Goal: Navigation & Orientation: Find specific page/section

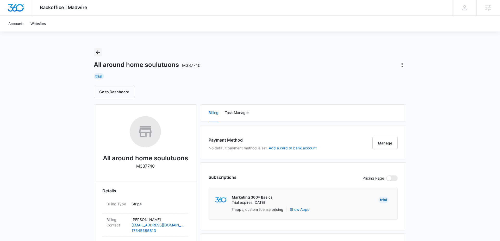
click at [100, 49] on icon "Back" at bounding box center [98, 52] width 6 height 6
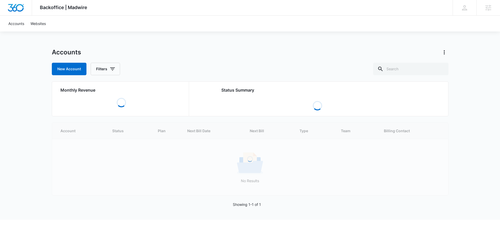
click at [420, 79] on div "Accounts New Account Filters Monthly Revenue Loading Status Summary Loading Loa…" at bounding box center [250, 134] width 397 height 172
click at [420, 64] on input "text" at bounding box center [410, 69] width 75 height 13
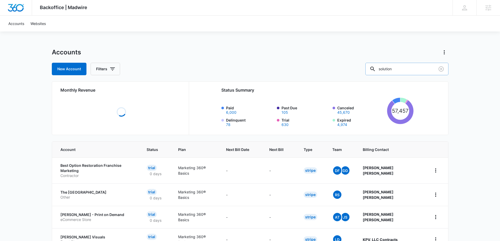
type input "solution"
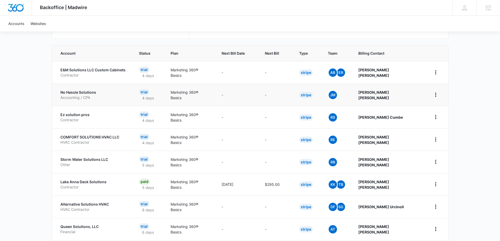
scroll to position [102, 0]
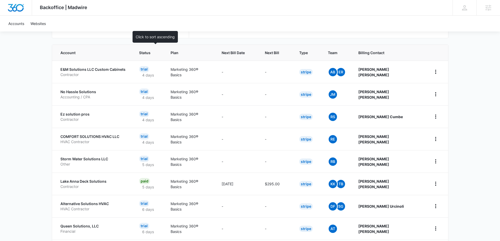
click at [151, 51] on span "Status" at bounding box center [144, 52] width 11 height 5
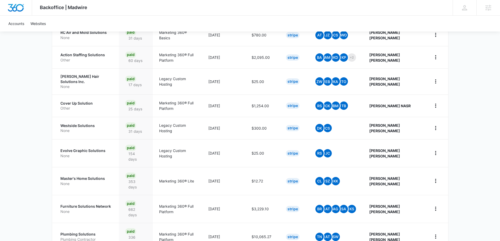
scroll to position [167, 0]
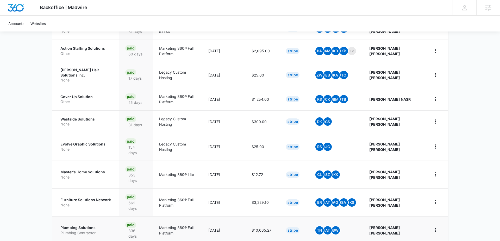
click at [90, 225] on p "Plumbing Solutions" at bounding box center [86, 227] width 53 height 5
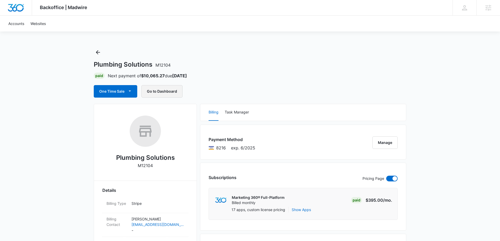
click at [165, 91] on button "Go to Dashboard" at bounding box center [161, 91] width 41 height 13
click at [94, 53] on button "Back" at bounding box center [98, 52] width 8 height 8
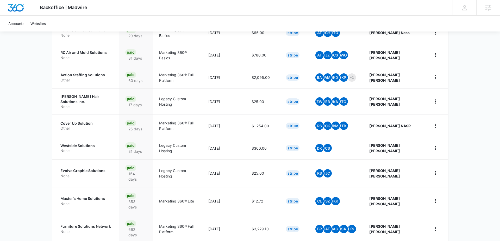
scroll to position [174, 0]
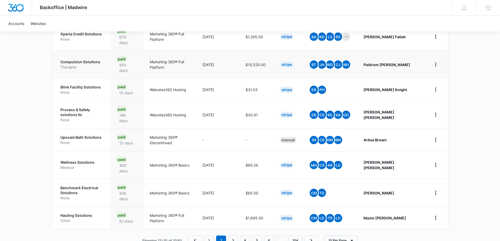
scroll to position [185, 0]
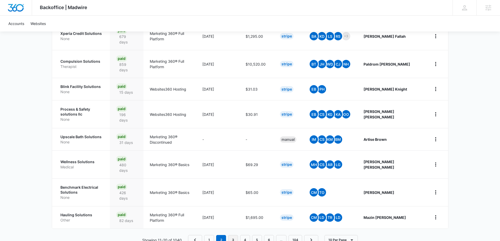
click at [232, 235] on link "3" at bounding box center [233, 240] width 10 height 10
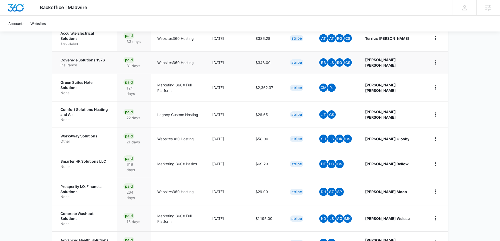
scroll to position [174, 0]
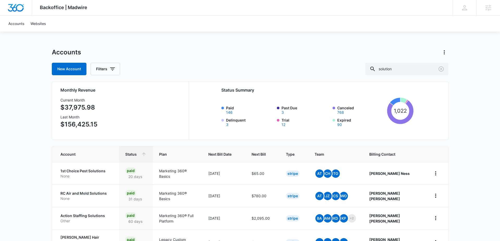
scroll to position [174, 0]
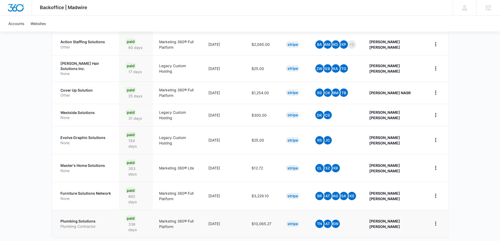
click at [85, 224] on p "Plumbing Contractor" at bounding box center [86, 226] width 53 height 5
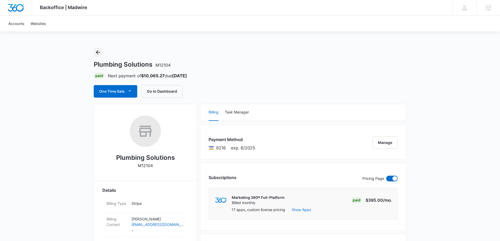
click at [96, 49] on icon "Back" at bounding box center [98, 52] width 6 height 6
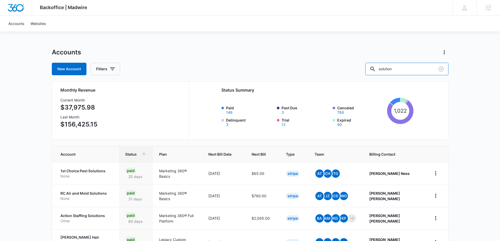
drag, startPoint x: 418, startPoint y: 70, endPoint x: 315, endPoint y: 68, distance: 103.2
click at [315, 68] on div "New Account Filters solution" at bounding box center [250, 69] width 397 height 13
type input "m"
type input "remodel"
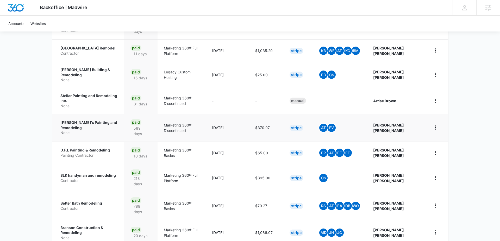
scroll to position [198, 0]
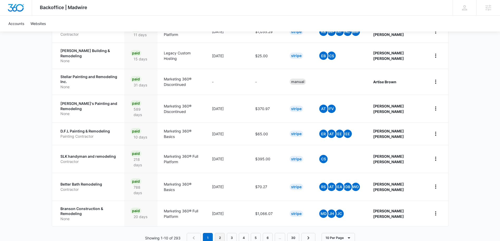
click at [218, 233] on link "2" at bounding box center [220, 238] width 10 height 10
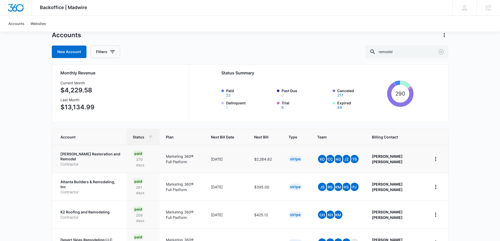
scroll to position [18, 0]
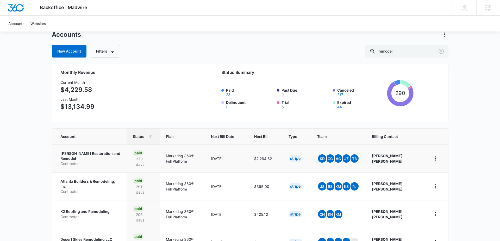
click at [83, 157] on p "Jenkins Restoration and Remodel" at bounding box center [90, 156] width 60 height 10
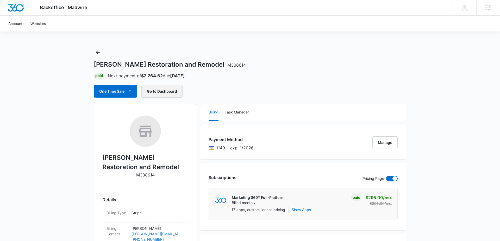
click at [168, 92] on button "Go to Dashboard" at bounding box center [161, 91] width 41 height 13
click at [97, 56] on button "Back" at bounding box center [98, 52] width 8 height 8
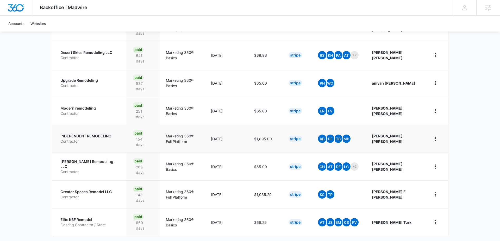
scroll to position [205, 0]
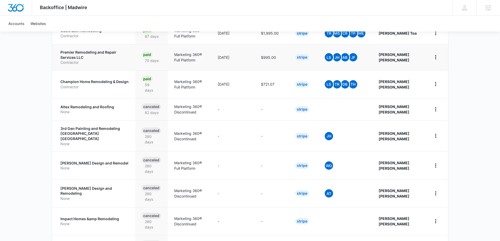
scroll to position [214, 0]
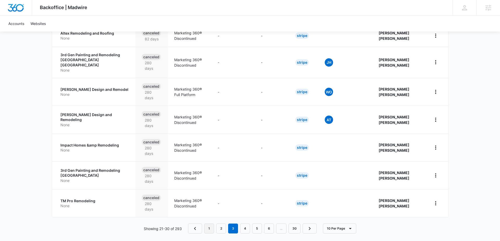
click at [207, 224] on link "1" at bounding box center [209, 229] width 10 height 10
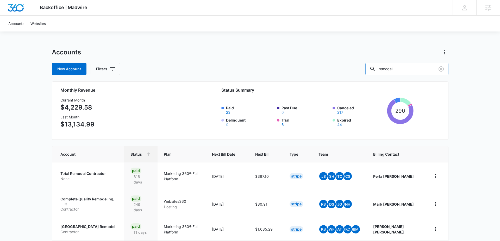
click at [428, 67] on input "remodel" at bounding box center [406, 69] width 83 height 13
drag, startPoint x: 428, startPoint y: 67, endPoint x: 339, endPoint y: 67, distance: 89.1
click at [339, 67] on div "New Account Filters remodel" at bounding box center [250, 69] width 397 height 13
type input "contract"
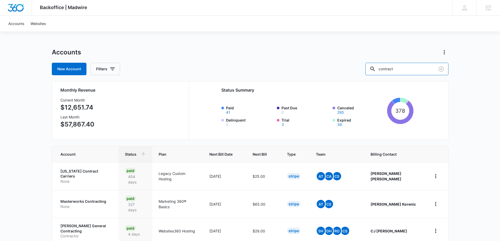
drag, startPoint x: 420, startPoint y: 70, endPoint x: 315, endPoint y: 68, distance: 104.5
click at [315, 69] on div "New Account Filters contract" at bounding box center [250, 69] width 397 height 13
type input "home"
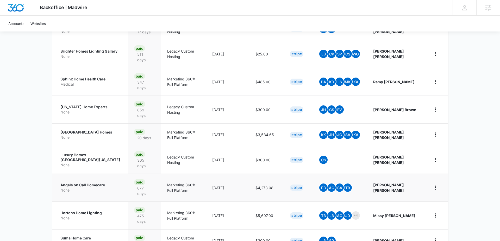
scroll to position [174, 0]
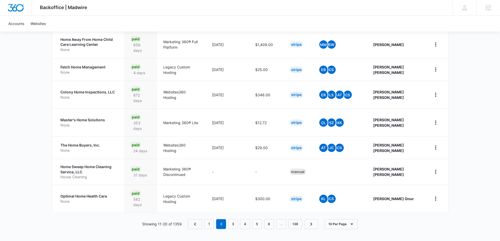
scroll to position [205, 0]
click at [235, 220] on link "3" at bounding box center [233, 224] width 10 height 10
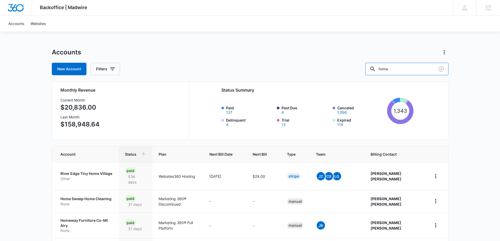
drag, startPoint x: 408, startPoint y: 72, endPoint x: 363, endPoint y: 71, distance: 45.9
click at [363, 71] on div "New Account Filters home" at bounding box center [250, 69] width 397 height 13
type input "construction"
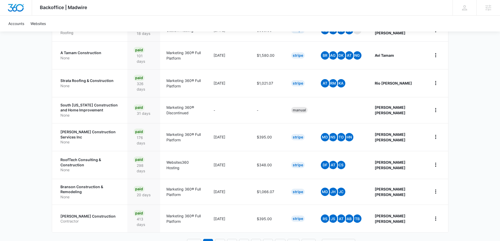
scroll to position [209, 0]
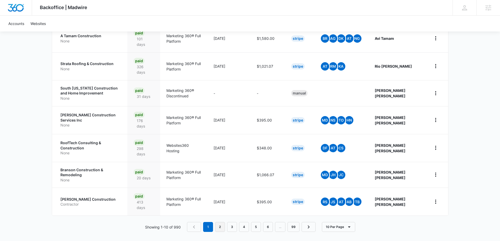
click at [220, 225] on link "2" at bounding box center [220, 227] width 10 height 10
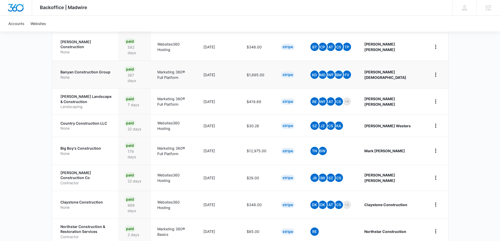
scroll to position [209, 0]
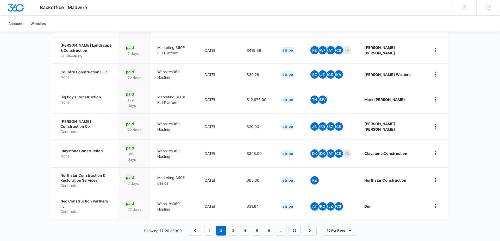
click at [232, 226] on nav "1 2 3 4 5 6 … 99" at bounding box center [252, 231] width 129 height 10
click at [233, 226] on link "3" at bounding box center [233, 231] width 10 height 10
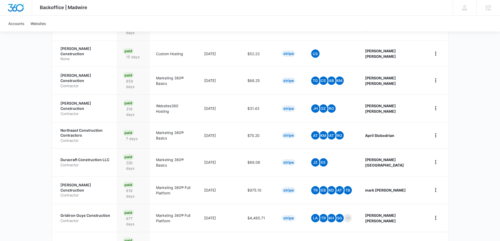
scroll to position [214, 0]
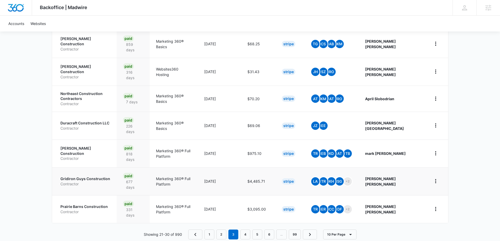
click at [94, 176] on p "Gridiron Guys Construction" at bounding box center [85, 178] width 50 height 5
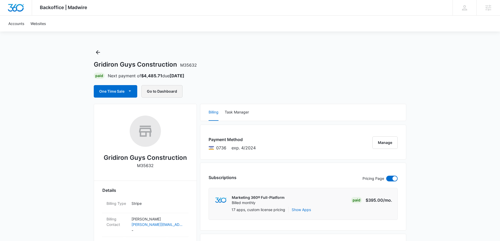
click at [169, 89] on button "Go to Dashboard" at bounding box center [161, 91] width 41 height 13
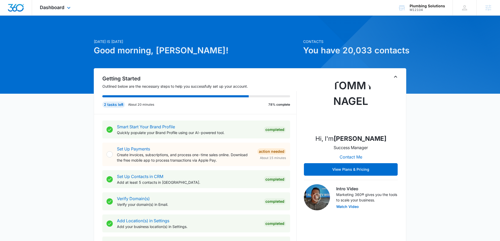
click at [56, 11] on div "Dashboard Apps Reputation Websites Forms CRM Email Social Shop Content Ads Inte…" at bounding box center [56, 7] width 48 height 15
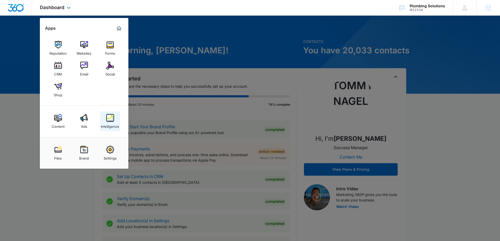
click at [110, 116] on img at bounding box center [110, 118] width 8 height 8
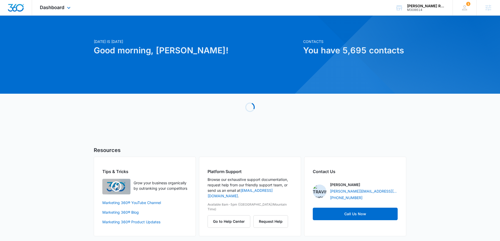
click at [65, 11] on div "Dashboard Apps Reputation Websites Forms CRM Email Social Content Ads Intellige…" at bounding box center [56, 7] width 48 height 15
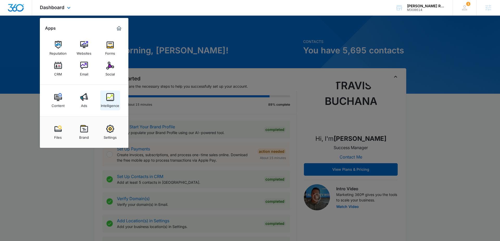
click at [109, 108] on link "Intelligence" at bounding box center [110, 101] width 20 height 20
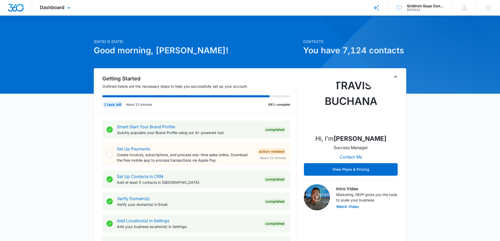
click at [61, 12] on div "Dashboard Apps Reputation Websites Forms CRM Email Social Content Ads Intellige…" at bounding box center [56, 7] width 48 height 15
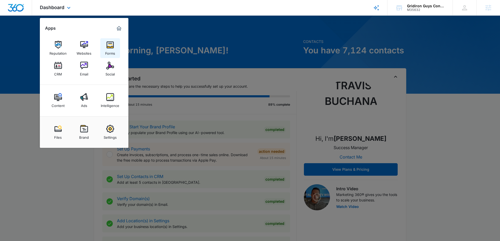
click at [115, 52] on link "Forms" at bounding box center [110, 48] width 20 height 20
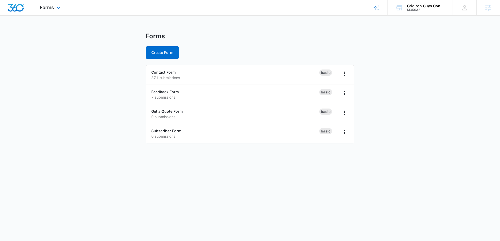
click at [64, 10] on div "Forms Apps Reputation Websites Forms CRM Email Social Content Ads Intelligence …" at bounding box center [50, 7] width 37 height 15
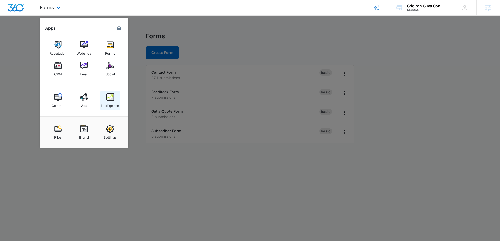
click at [111, 104] on div "Intelligence" at bounding box center [110, 104] width 18 height 7
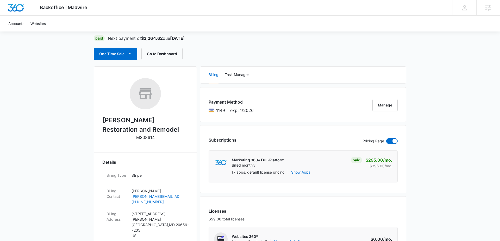
scroll to position [41, 0]
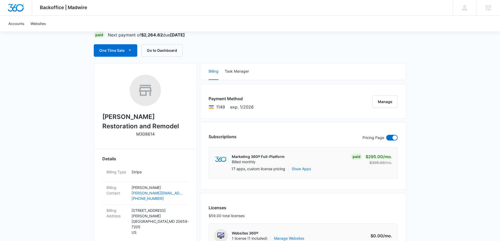
click at [170, 53] on button "Go to Dashboard" at bounding box center [161, 50] width 41 height 13
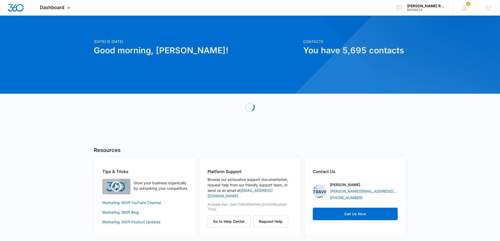
click at [61, 14] on div "Dashboard Apps Reputation Websites Forms CRM Email Social Content Ads Intellige…" at bounding box center [56, 7] width 48 height 15
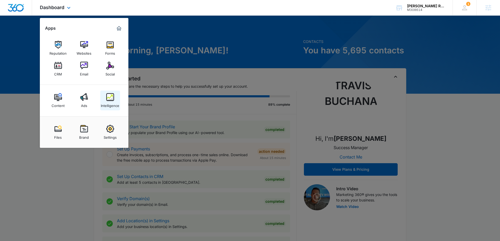
click at [110, 98] on img at bounding box center [110, 97] width 8 height 8
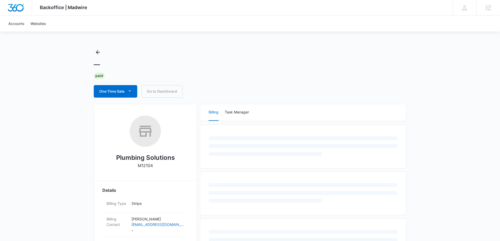
click at [160, 64] on div "—" at bounding box center [250, 65] width 313 height 8
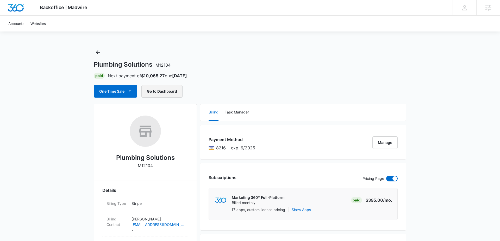
click at [166, 90] on button "Go to Dashboard" at bounding box center [161, 91] width 41 height 13
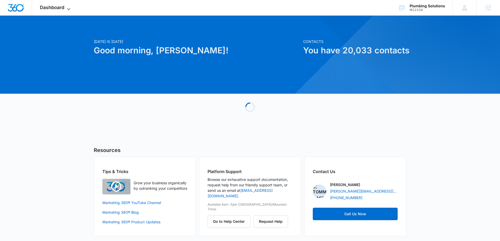
click at [59, 8] on span "Dashboard" at bounding box center [52, 7] width 24 height 5
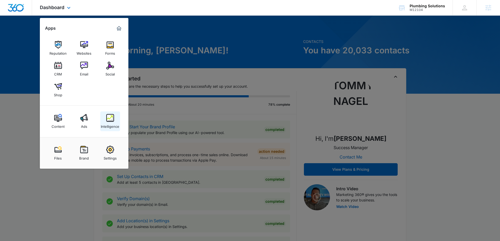
click at [109, 120] on img at bounding box center [110, 118] width 8 height 8
